Goal: Transaction & Acquisition: Book appointment/travel/reservation

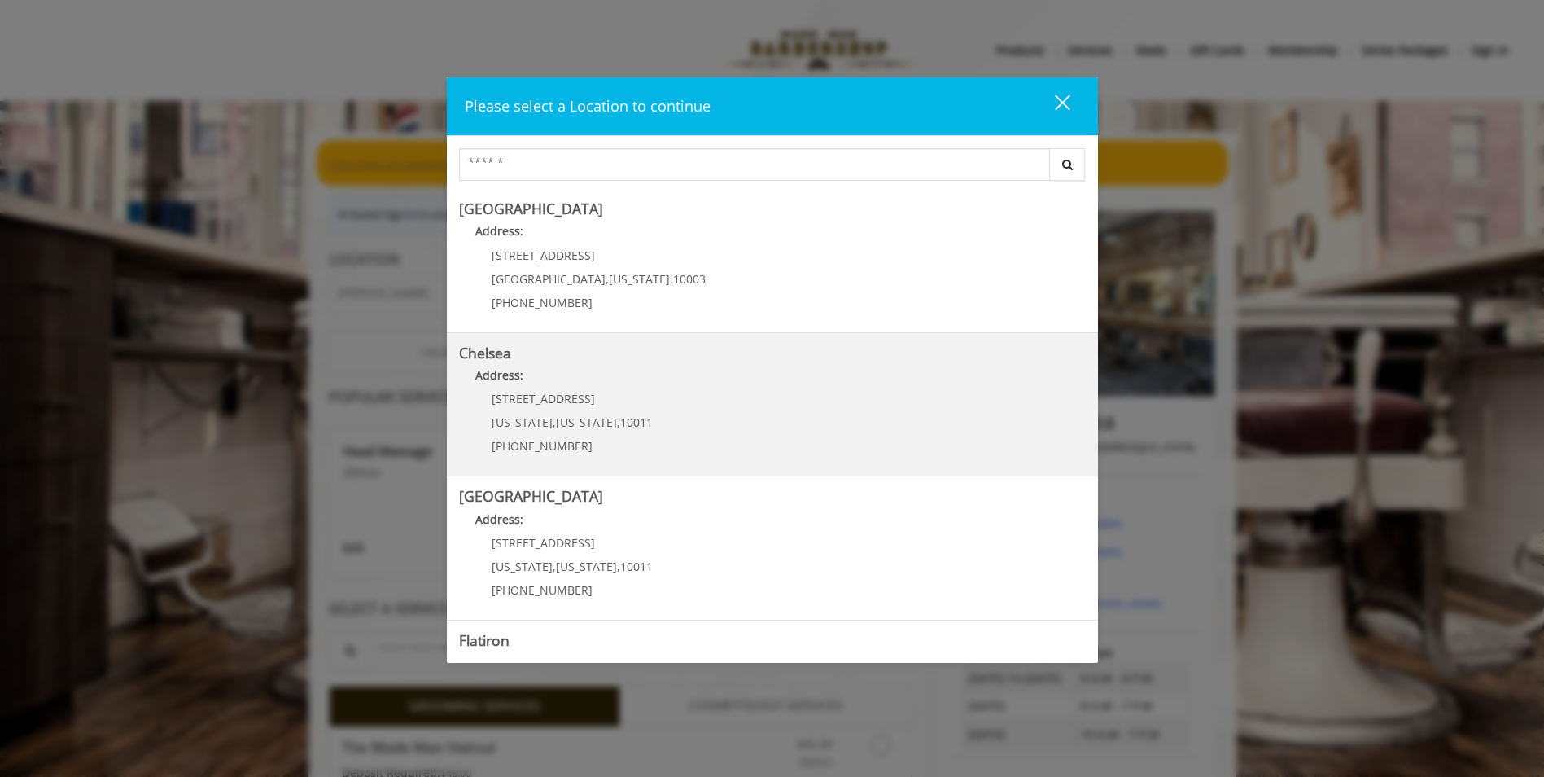
click at [593, 412] on div "169/170 W 23rd St New York , New York , 10011 (917) 639-3902" at bounding box center [560, 427] width 202 height 71
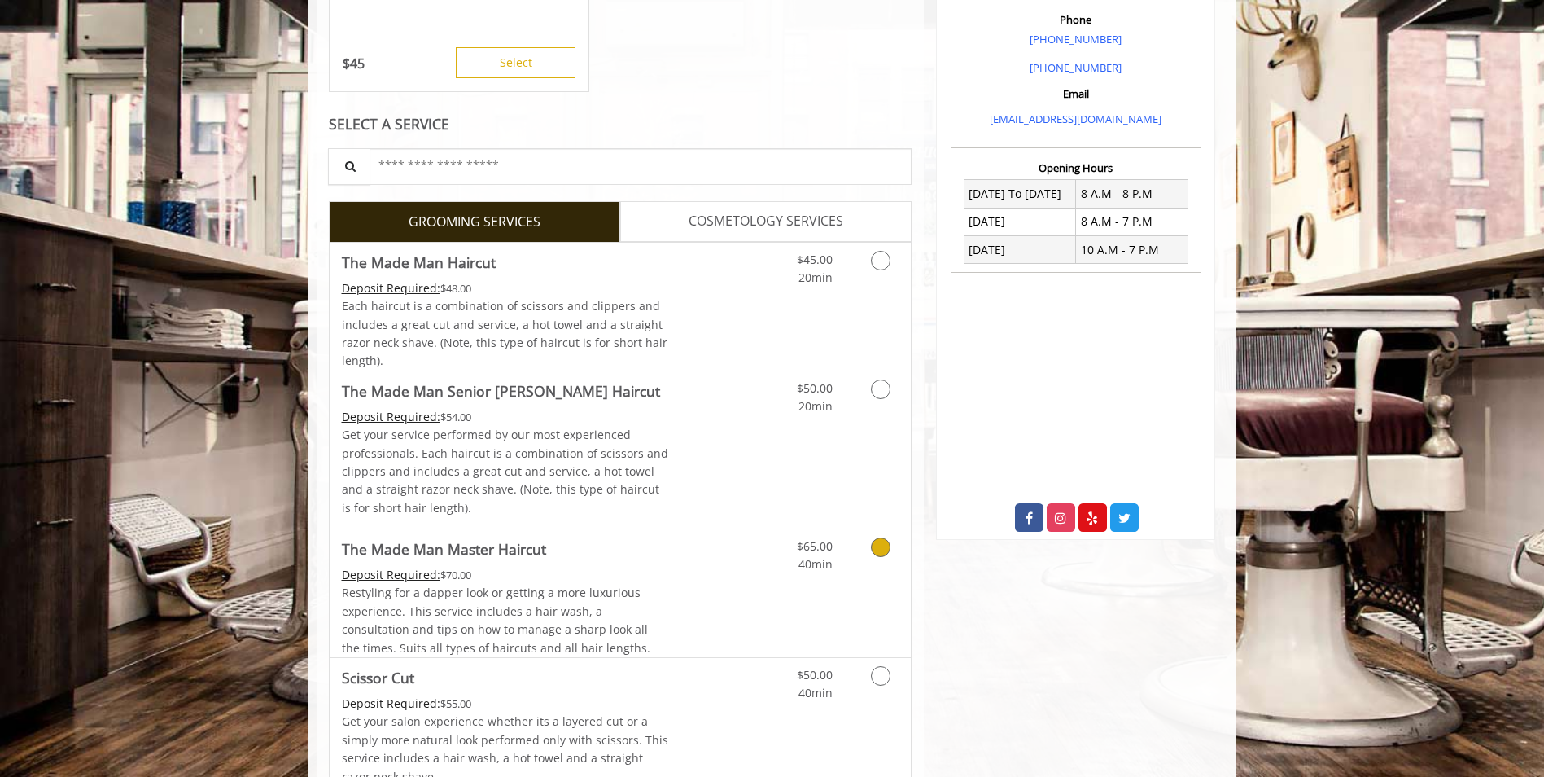
scroll to position [488, 0]
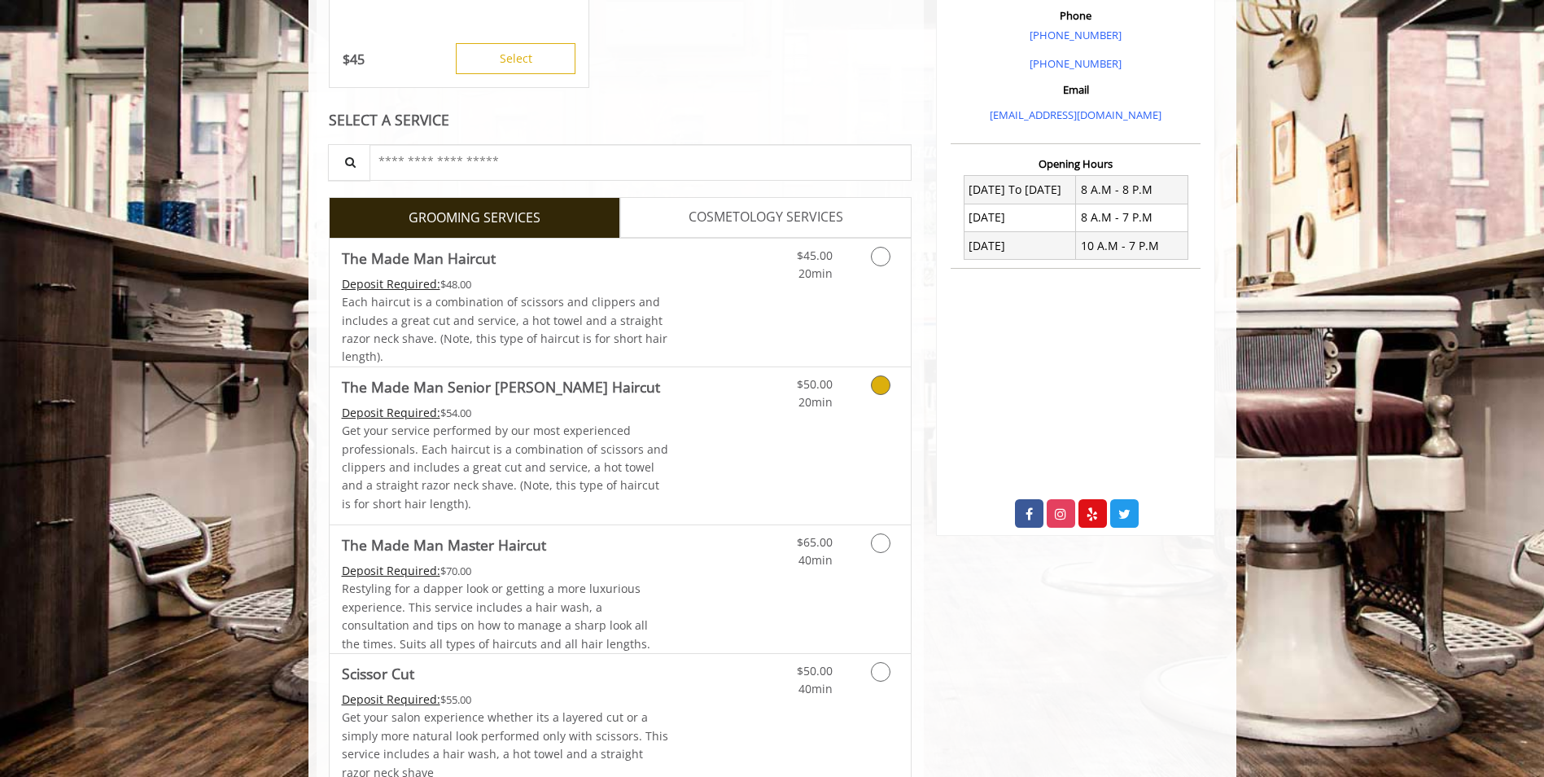
click at [782, 411] on link "$50.00 20min" at bounding box center [799, 389] width 68 height 45
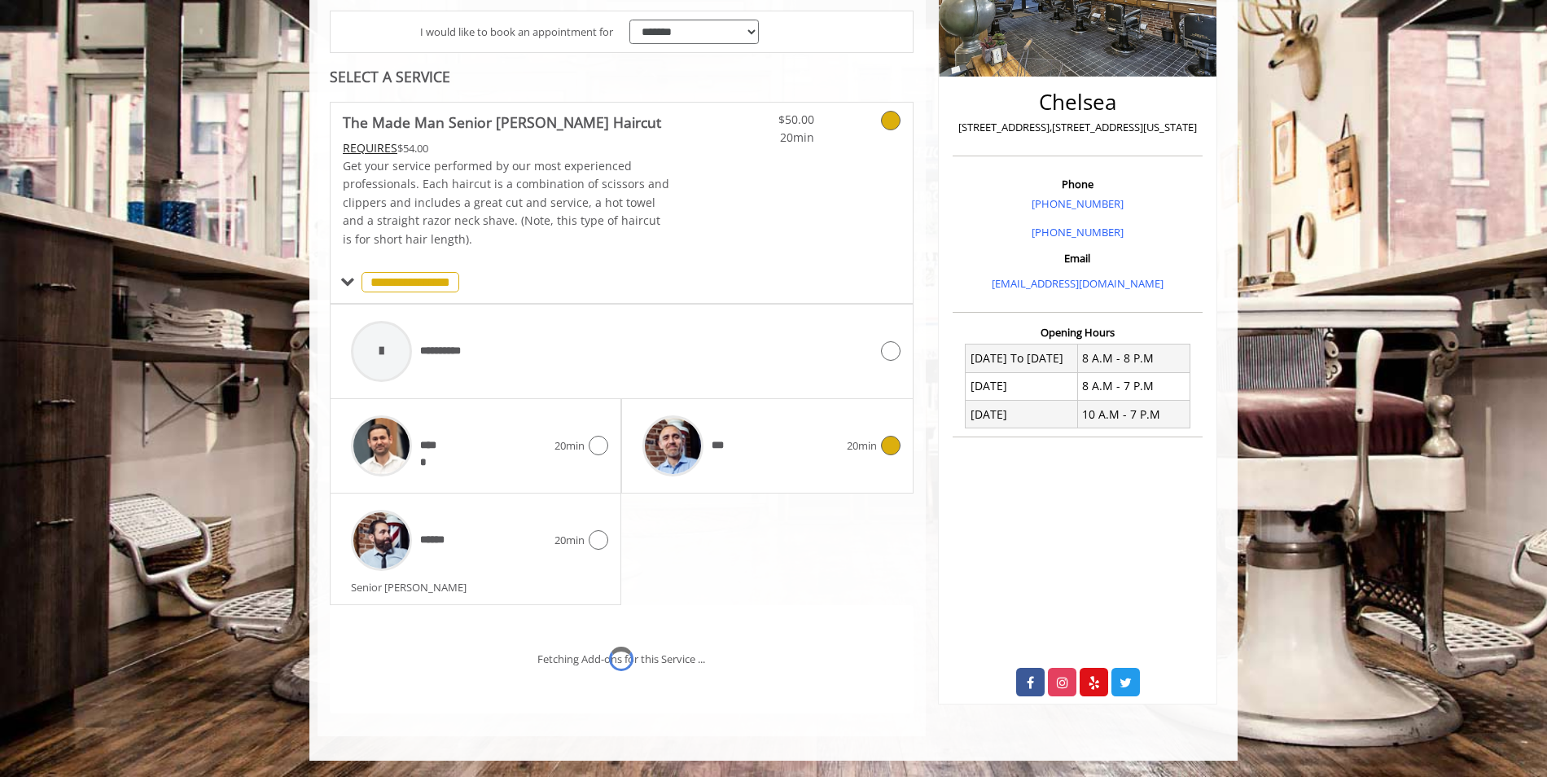
scroll to position [388, 0]
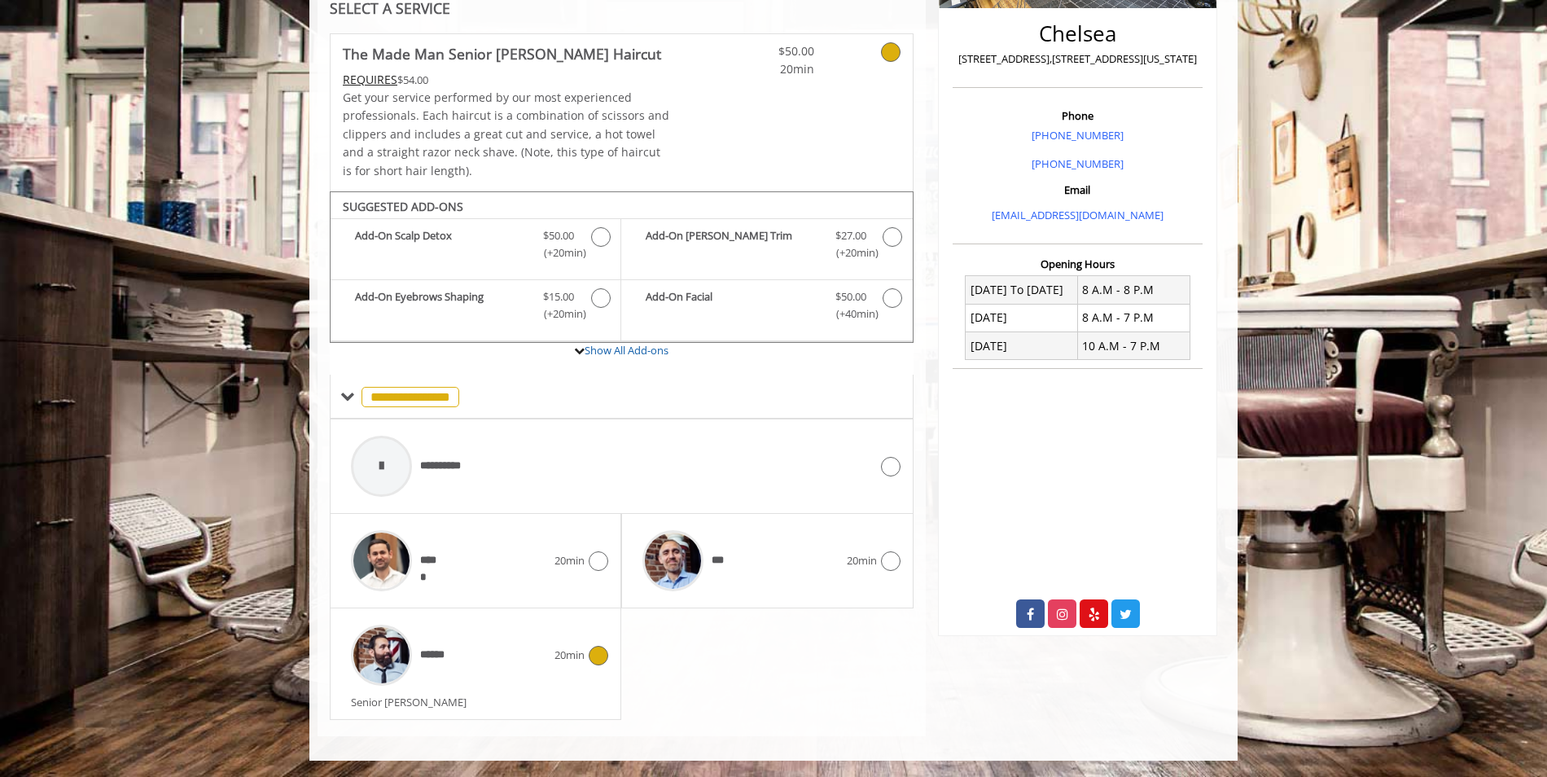
click at [502, 656] on div "******" at bounding box center [449, 654] width 212 height 77
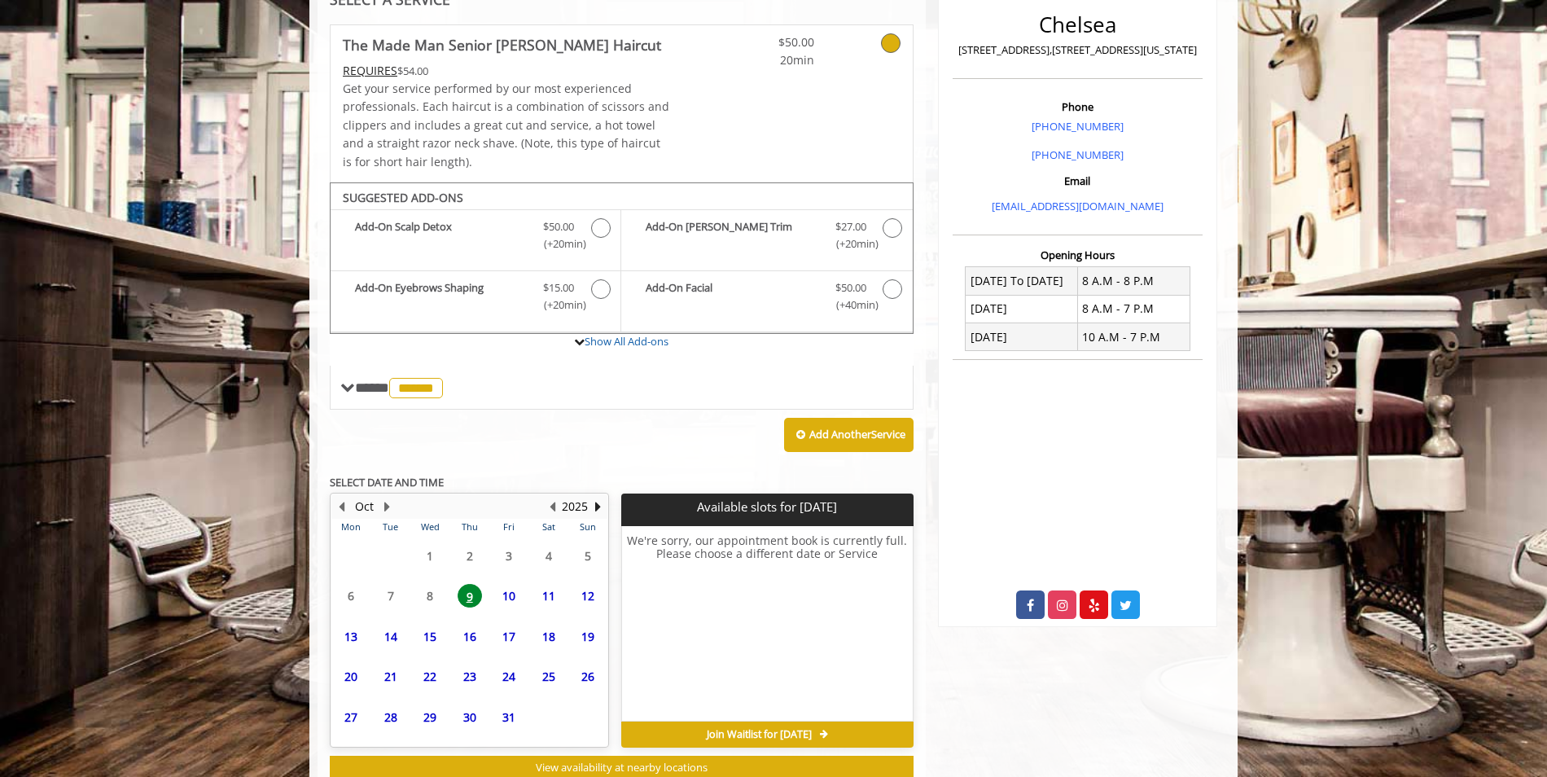
scroll to position [449, 0]
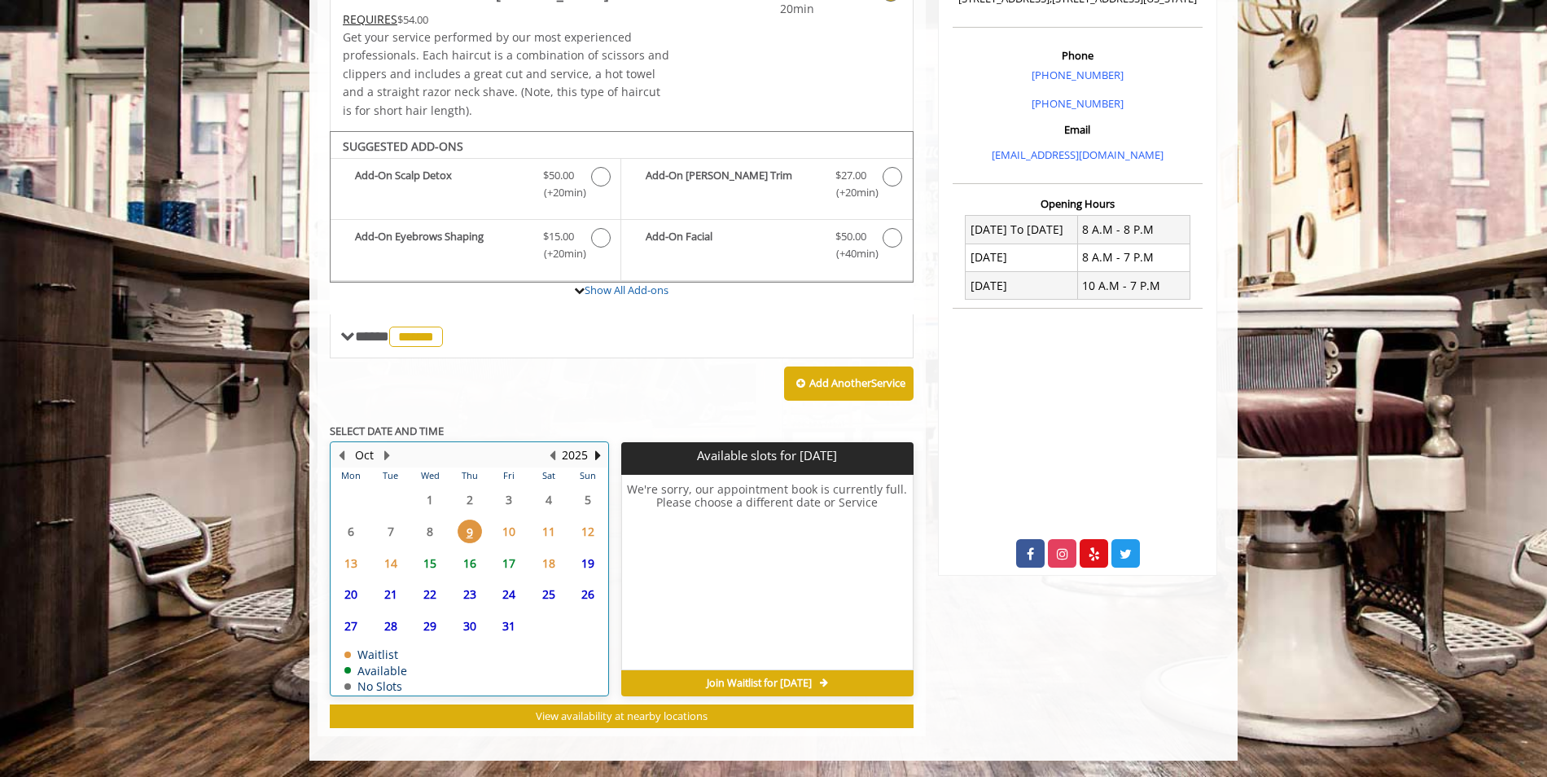
click at [514, 545] on td "10" at bounding box center [508, 531] width 39 height 32
click at [428, 565] on span "15" at bounding box center [430, 563] width 24 height 24
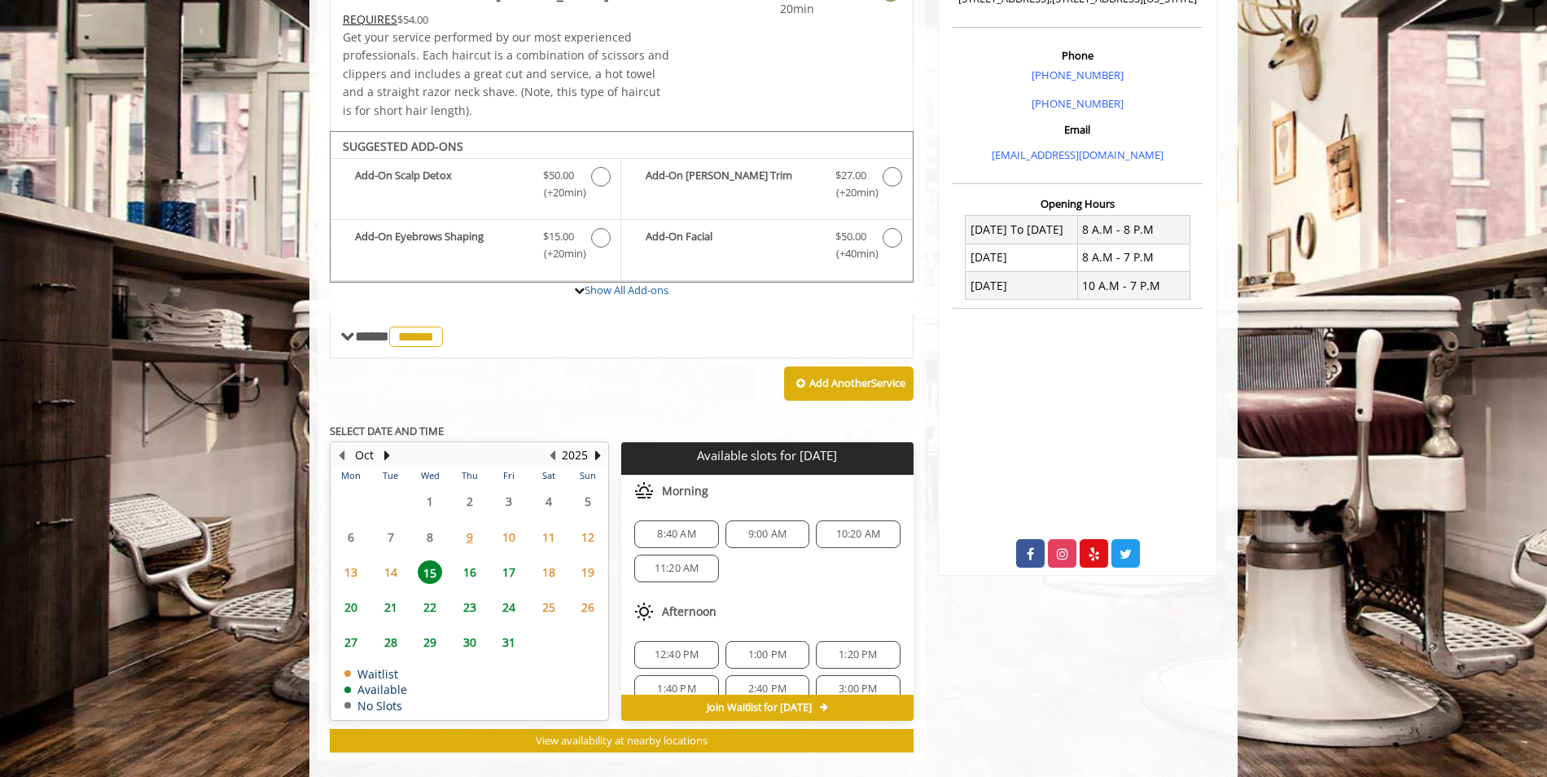
scroll to position [473, 0]
